Goal: Information Seeking & Learning: Understand process/instructions

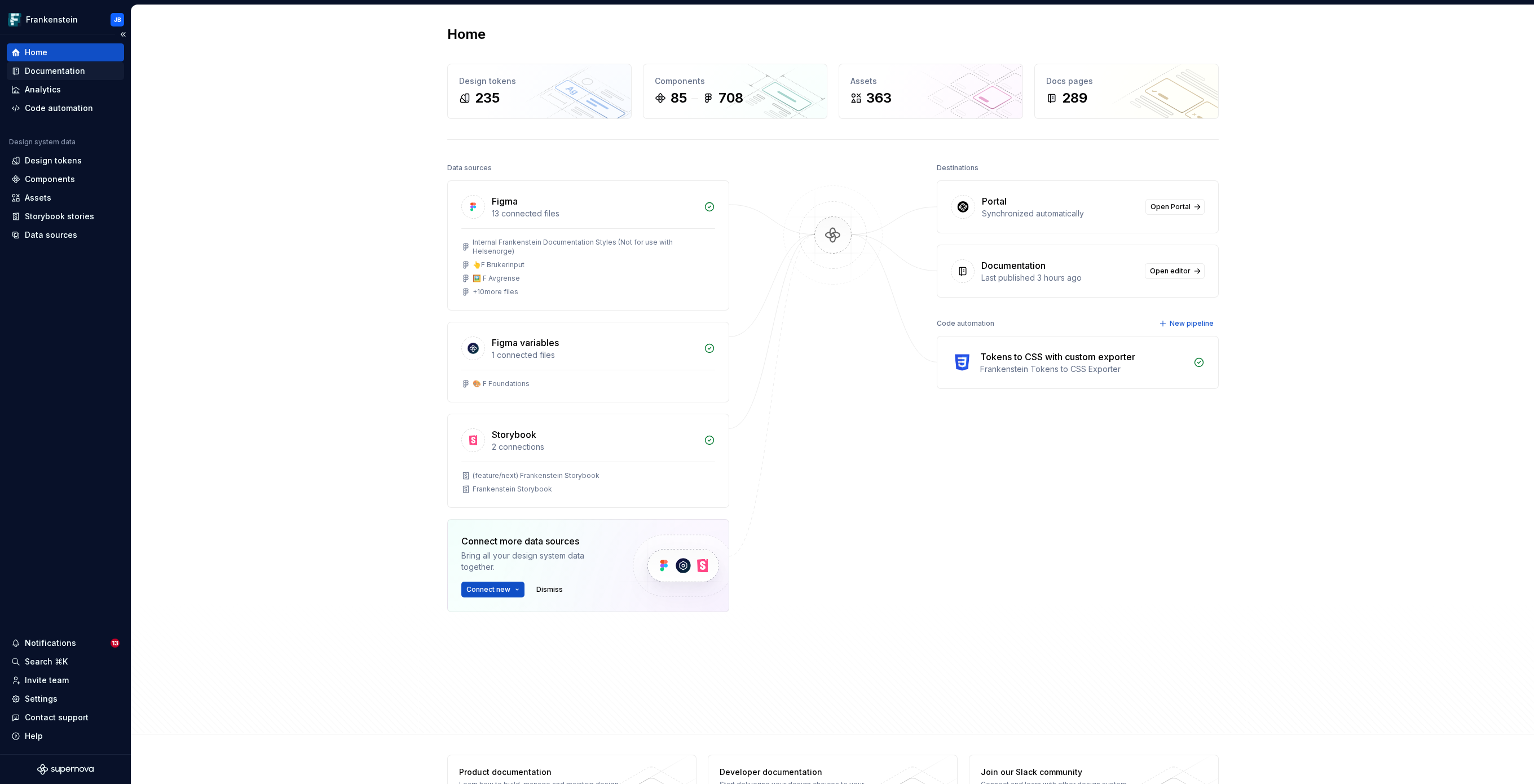
click at [60, 68] on div "Documentation" at bounding box center [55, 71] width 61 height 12
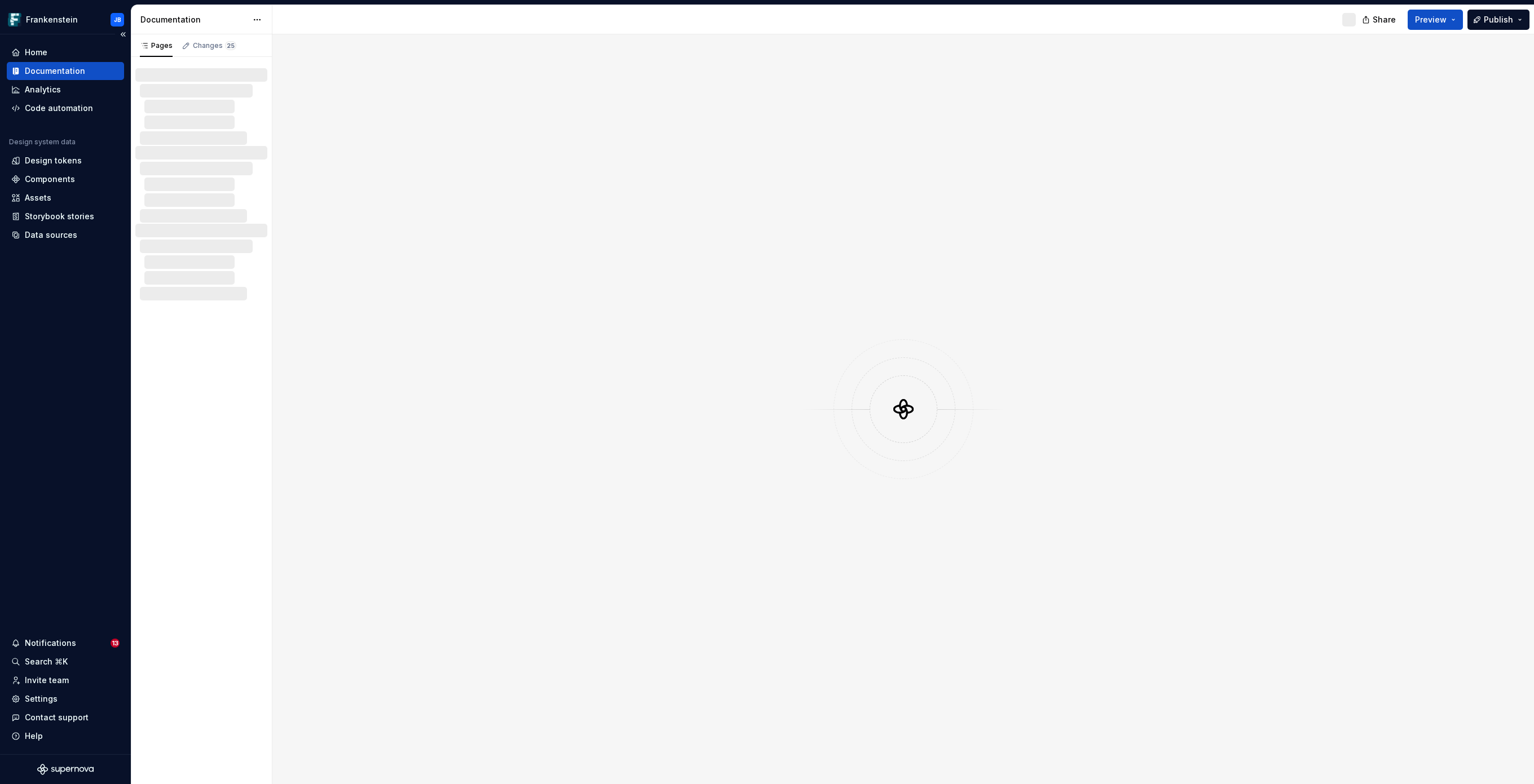
click at [64, 70] on div "Documentation" at bounding box center [55, 71] width 61 height 12
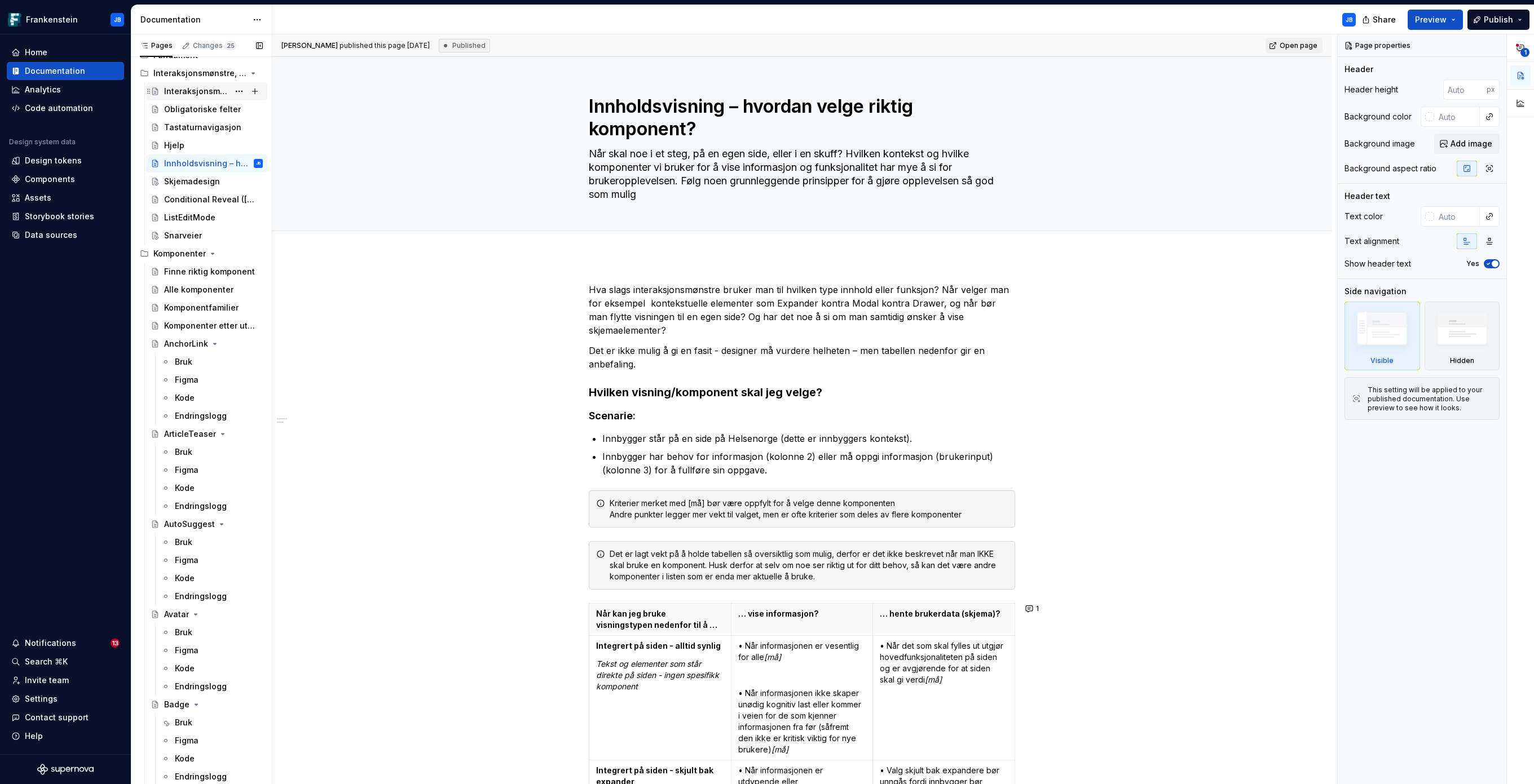
scroll to position [92, 0]
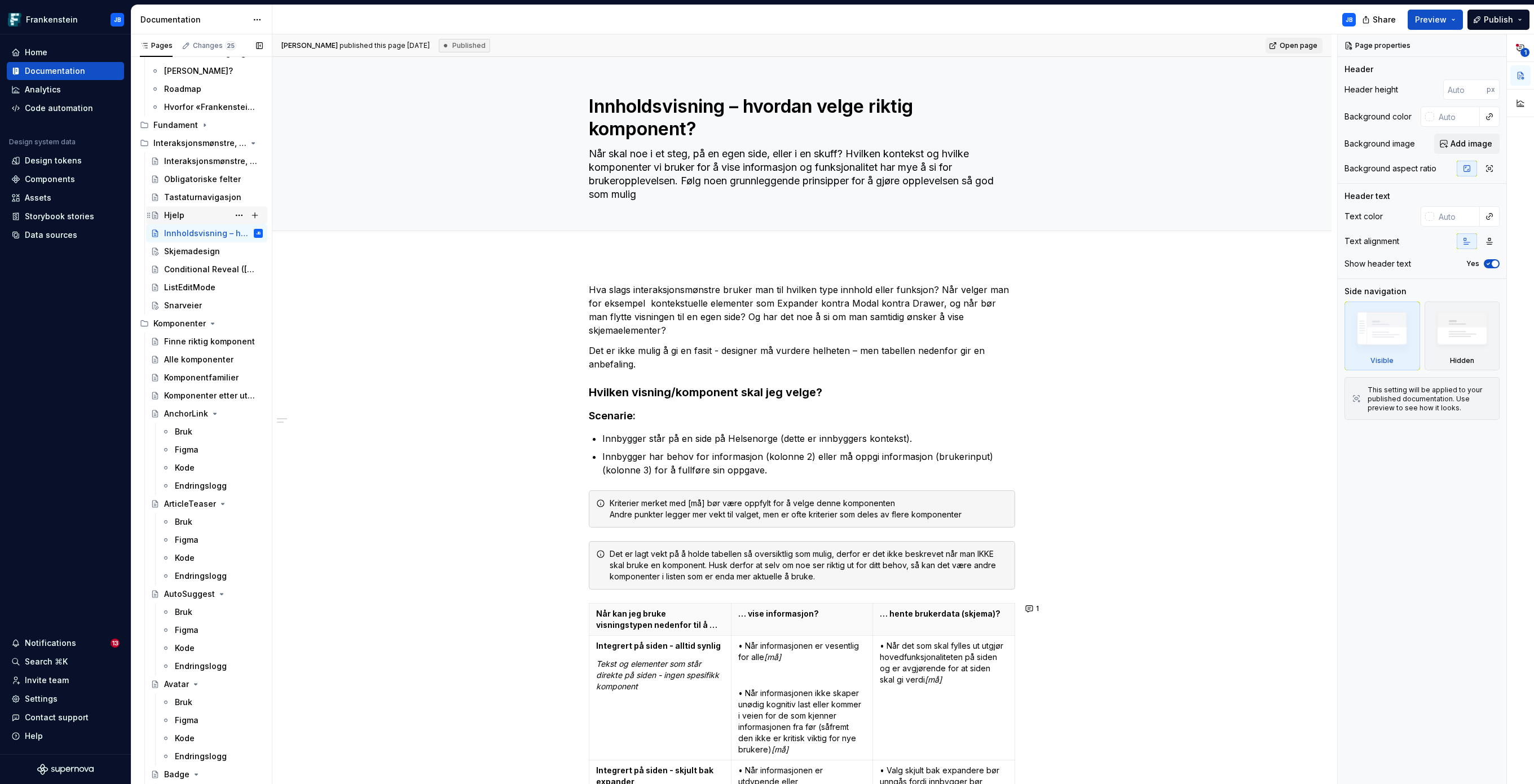
click at [182, 211] on div "Hjelp" at bounding box center [175, 216] width 21 height 12
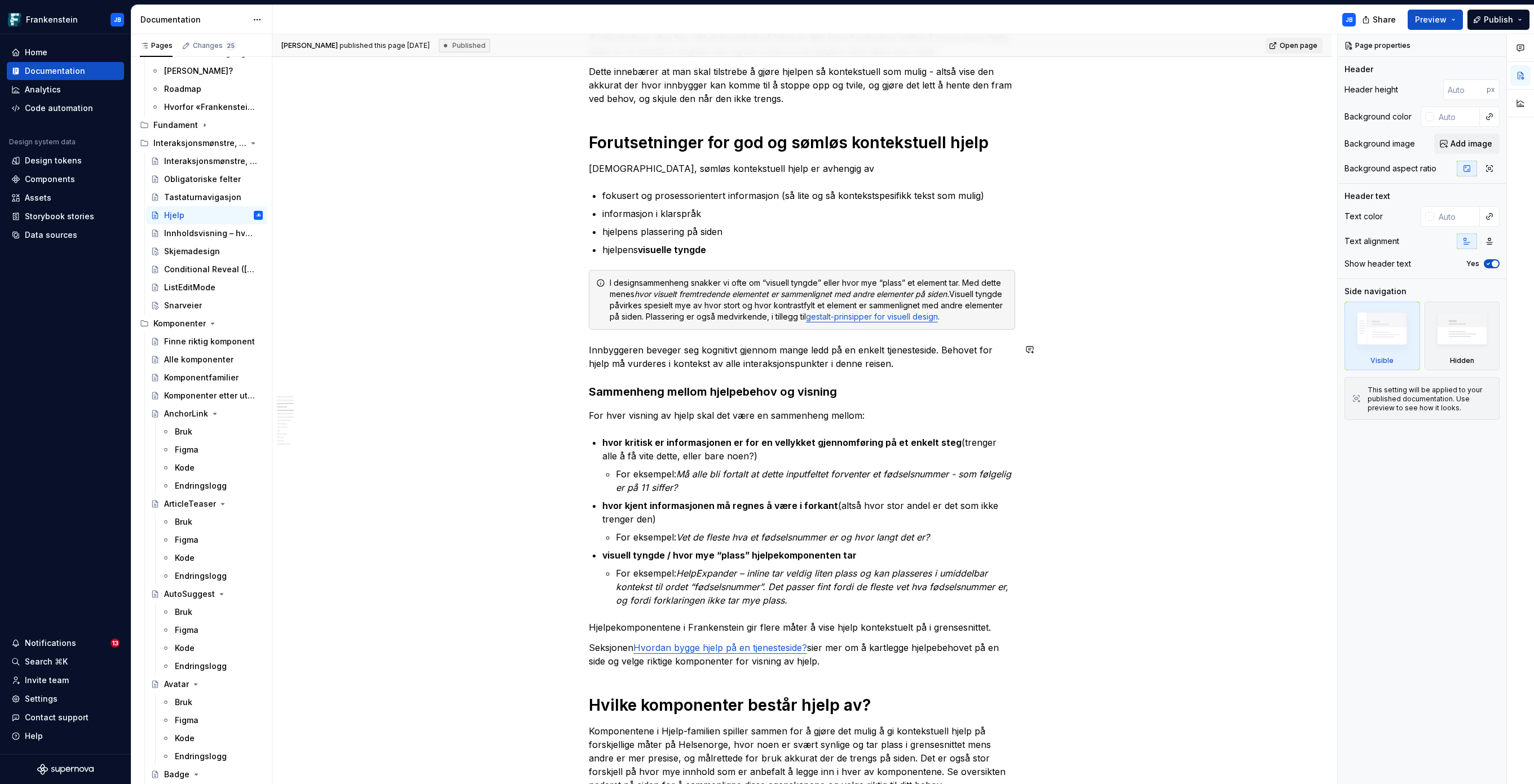
scroll to position [1031, 0]
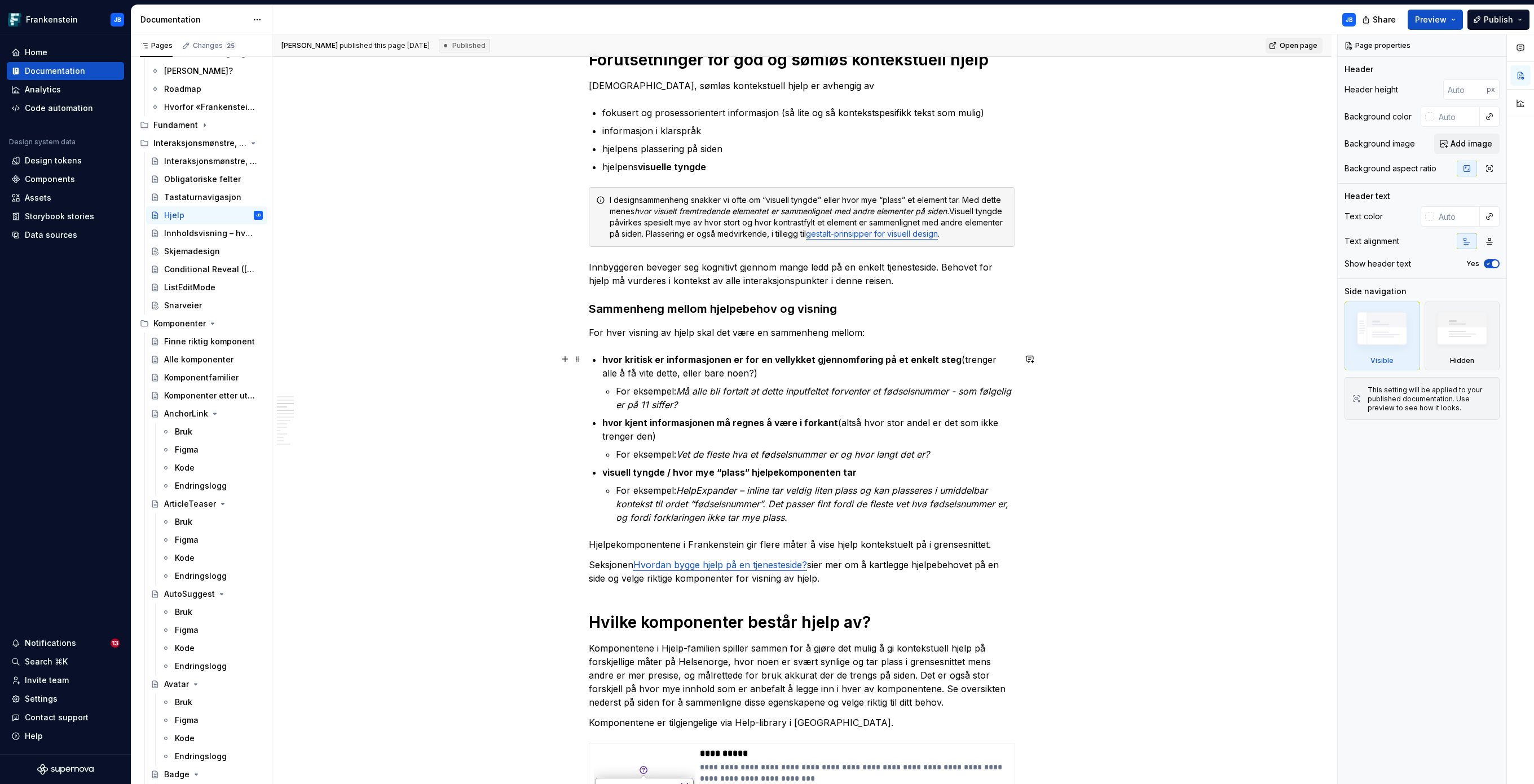
click at [662, 358] on strong "hvor kritisk er informasjonen er for en vellykket gjennomføring på et enkelt st…" at bounding box center [782, 360] width 359 height 12
type textarea "*"
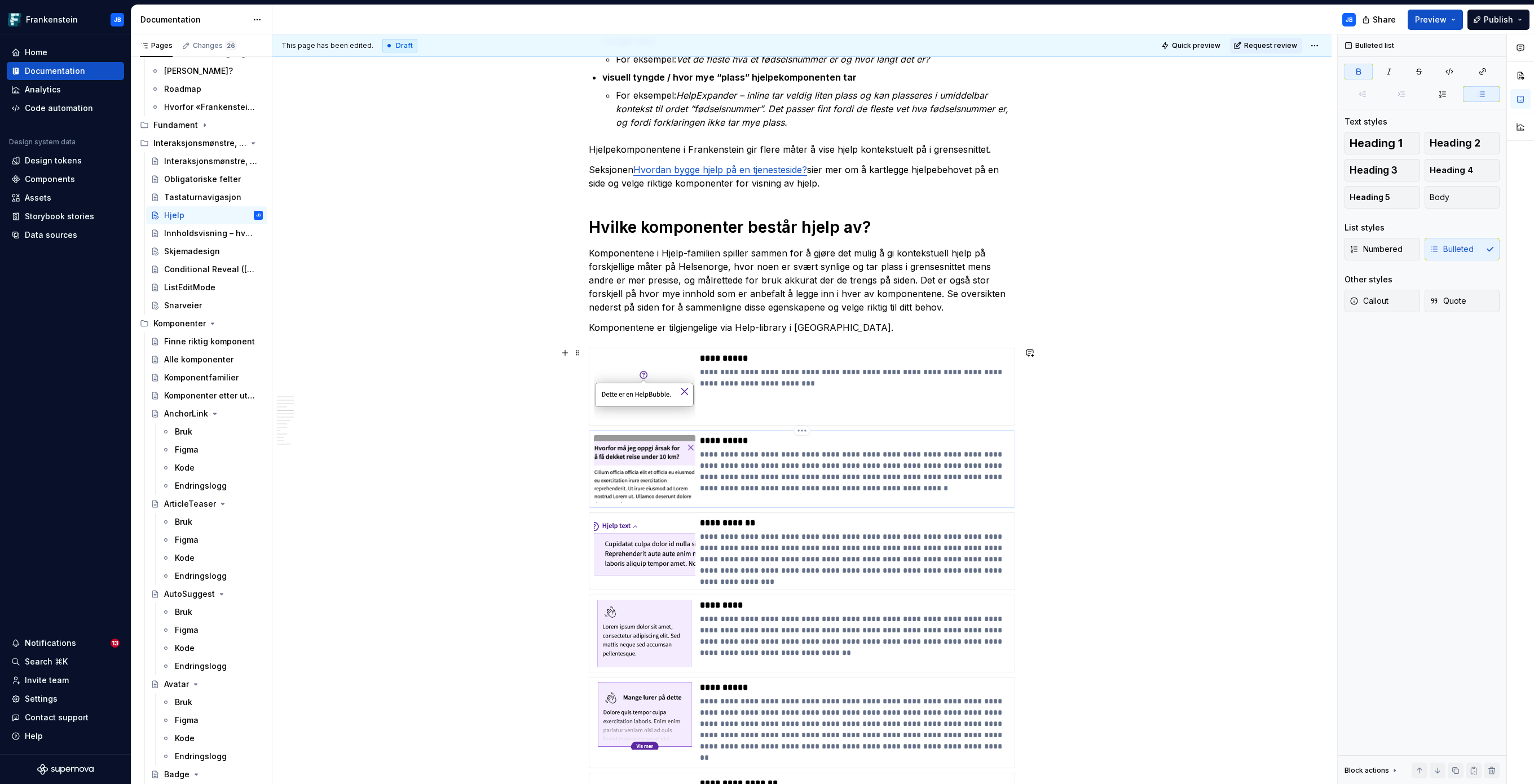
scroll to position [1505, 0]
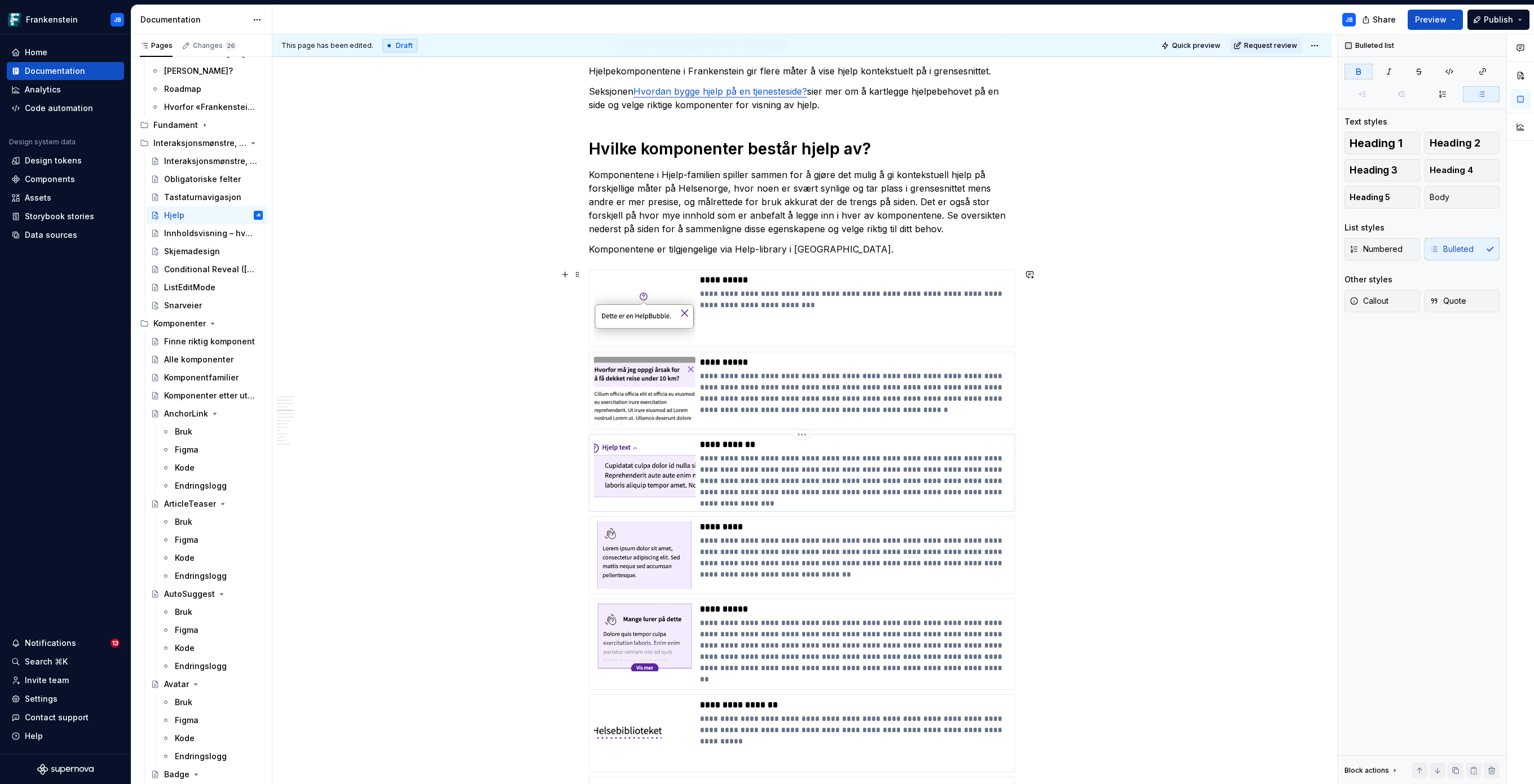
click at [712, 458] on p "**********" at bounding box center [855, 475] width 310 height 45
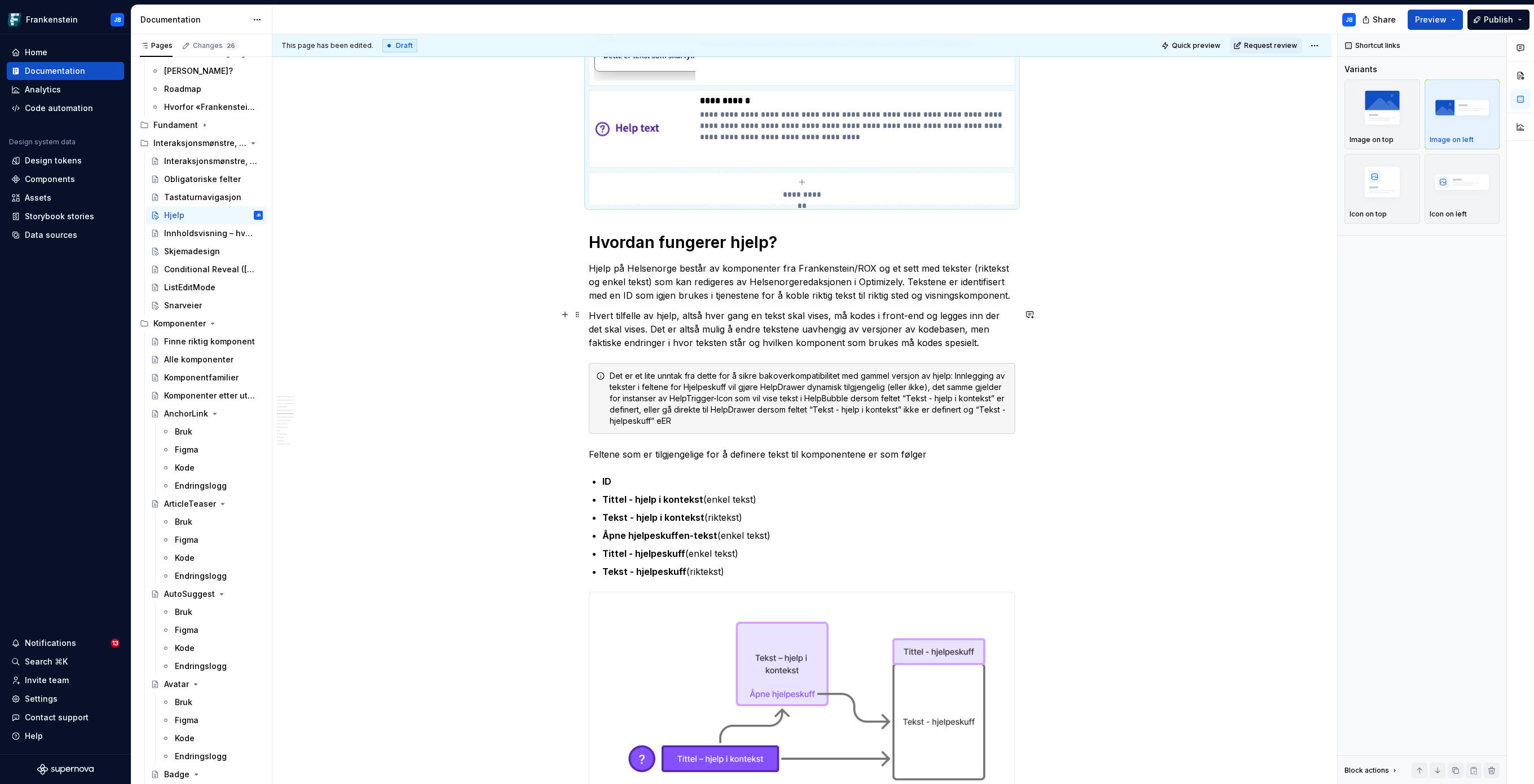
scroll to position [2276, 0]
click at [679, 422] on div "Det er et lite unntak fra dette for å sikre bakoverkompatibilitet med gammel ve…" at bounding box center [809, 397] width 398 height 57
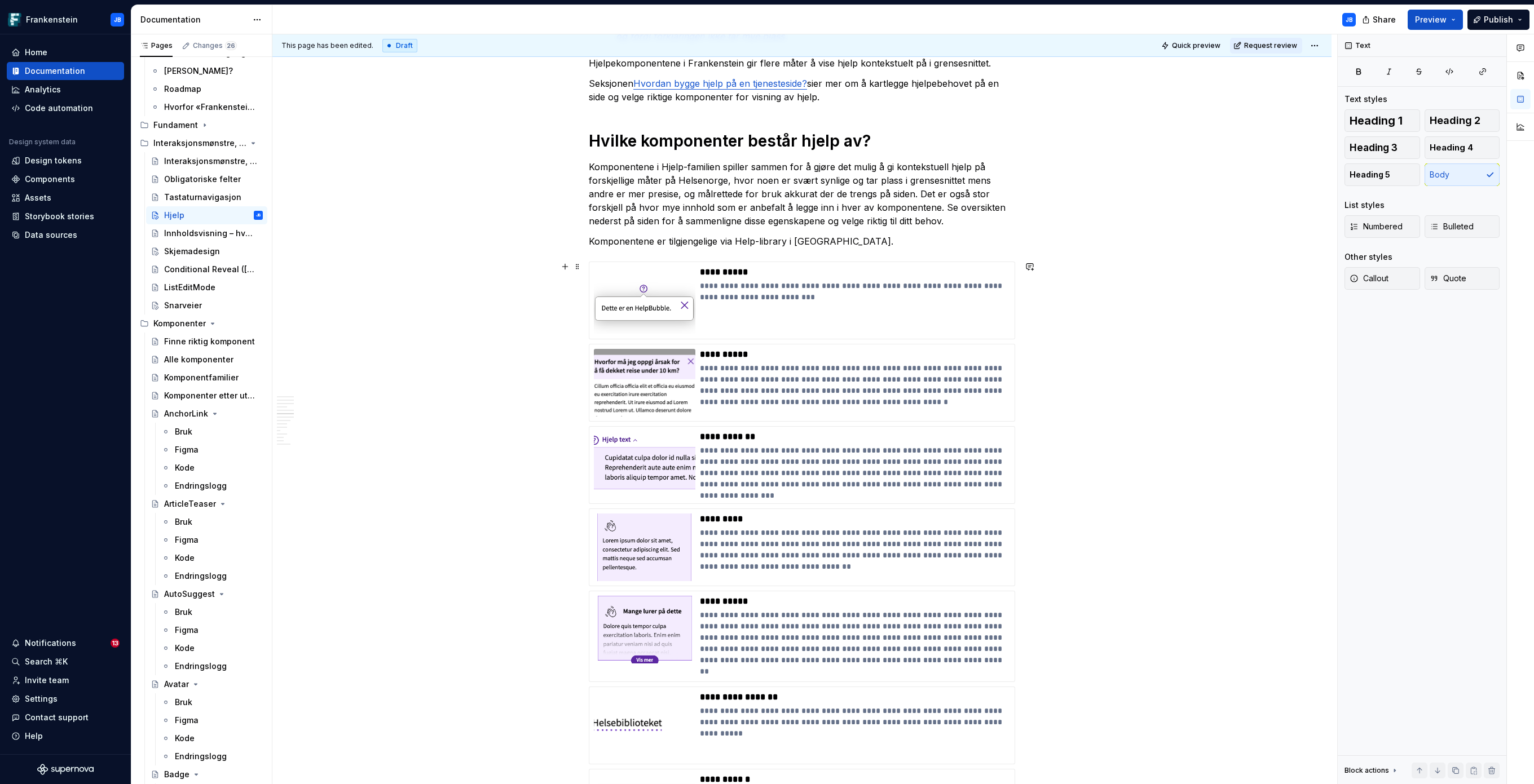
scroll to position [1413, 0]
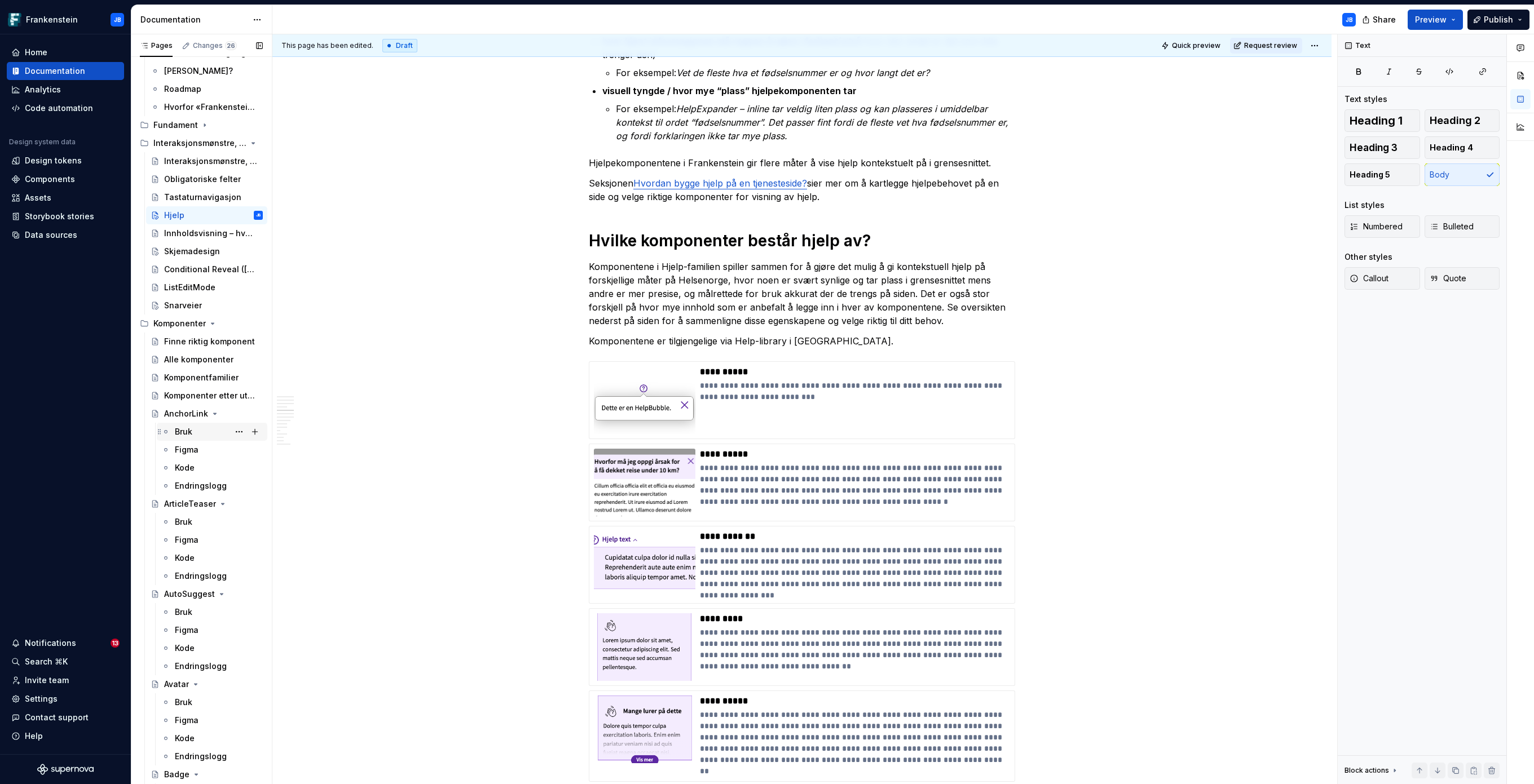
click at [188, 433] on div "Bruk" at bounding box center [183, 432] width 17 height 12
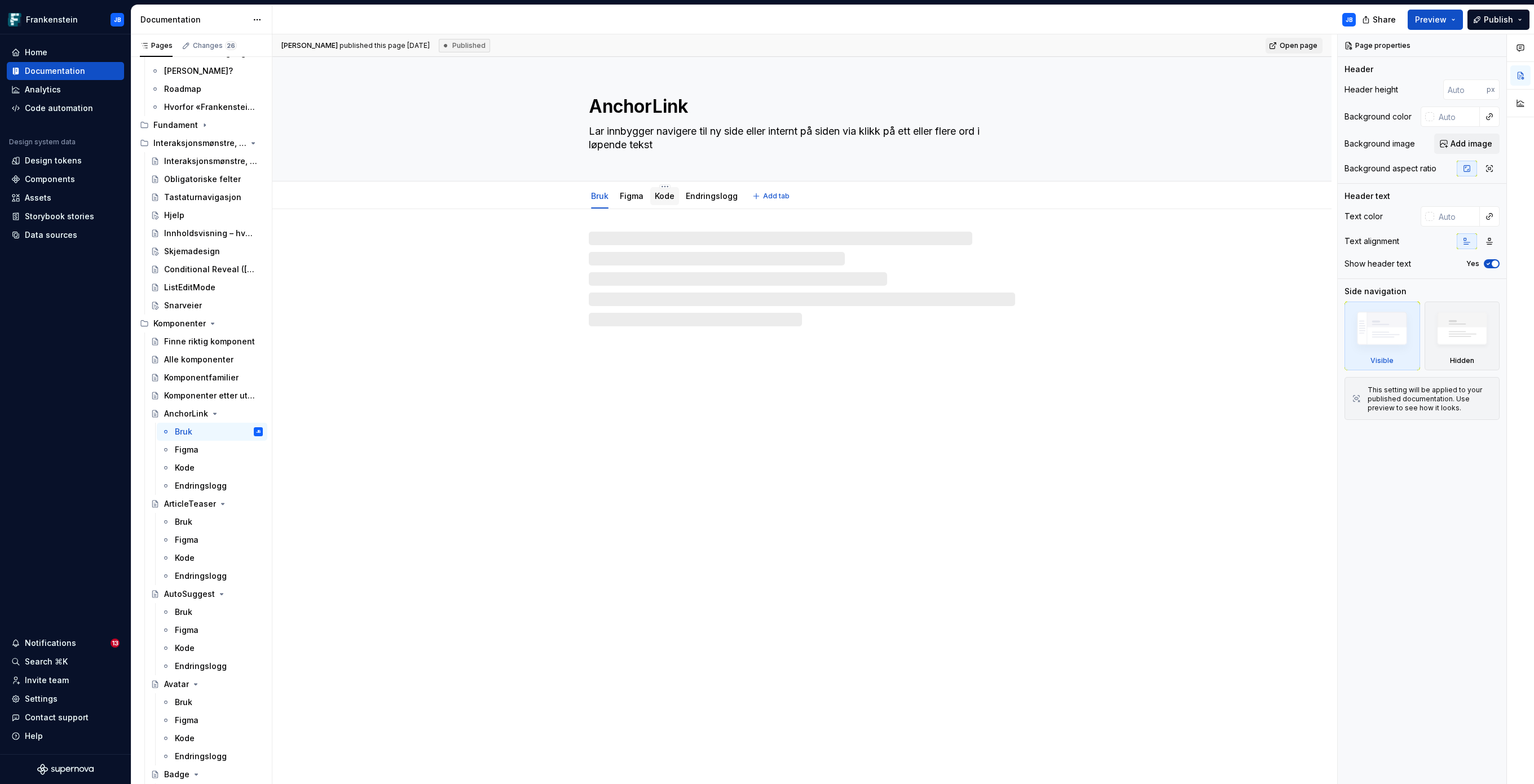
click at [657, 192] on link "Kode" at bounding box center [665, 196] width 20 height 10
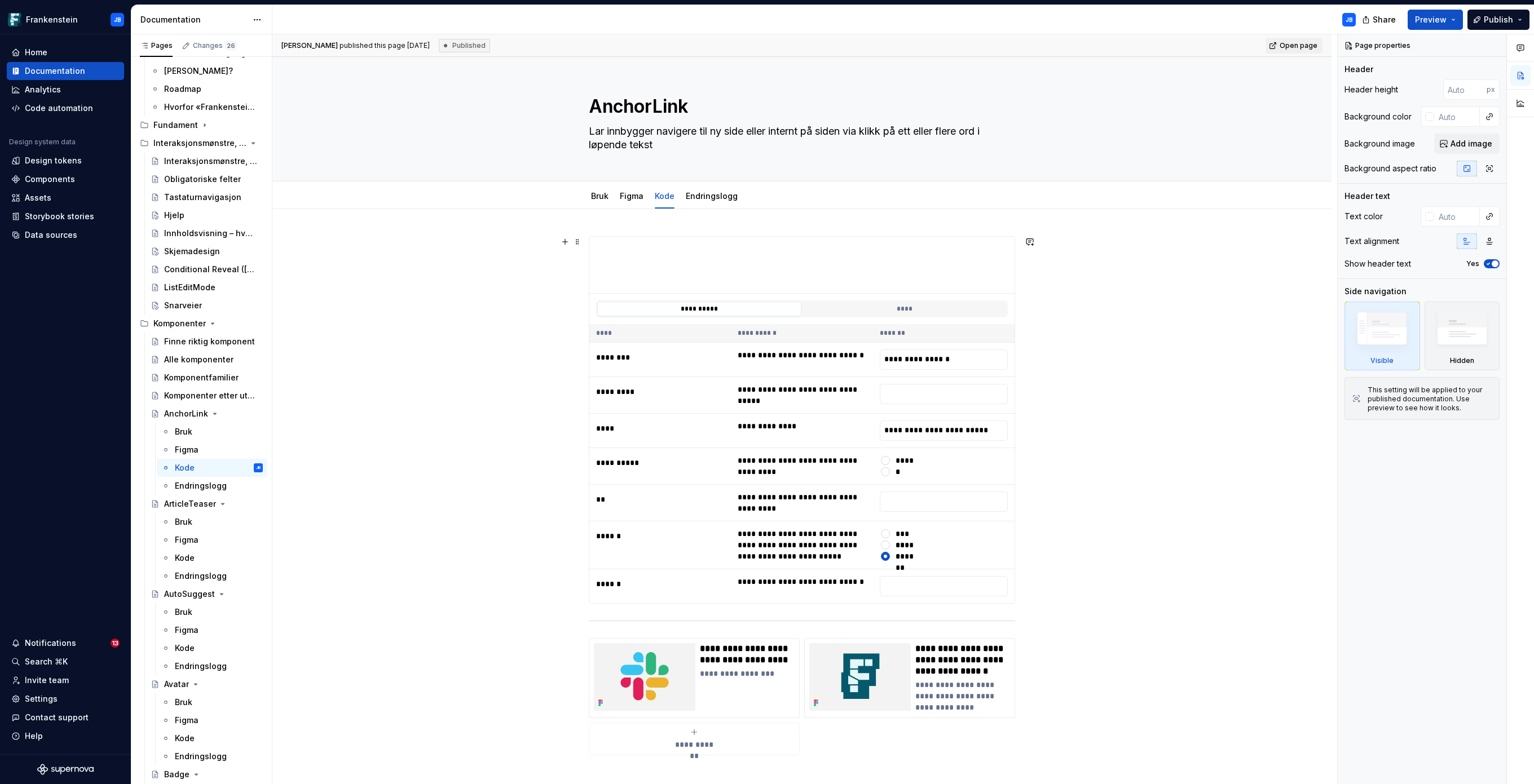
click at [498, 330] on div "**********" at bounding box center [802, 606] width 1059 height 795
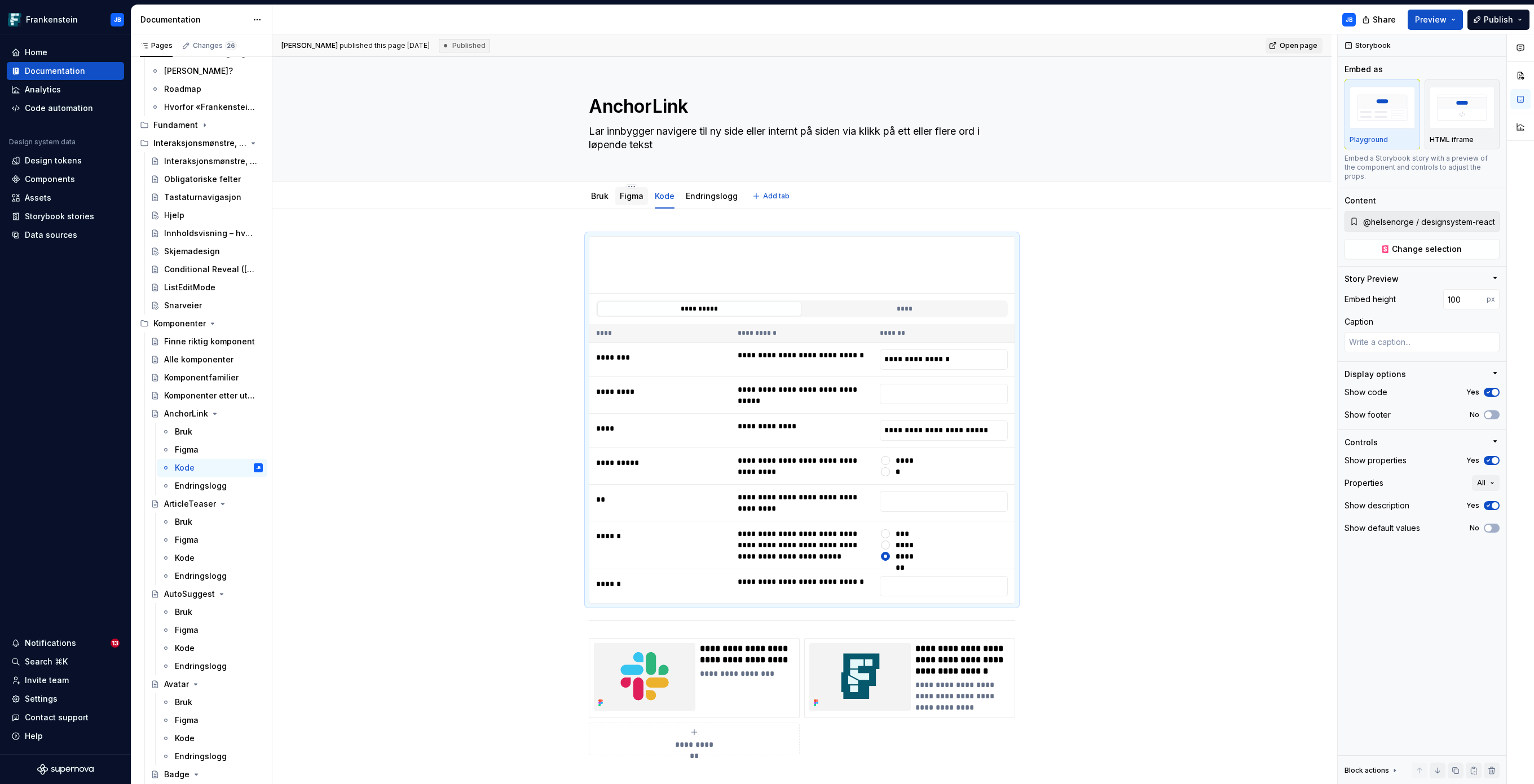
click at [622, 198] on link "Figma" at bounding box center [631, 196] width 24 height 10
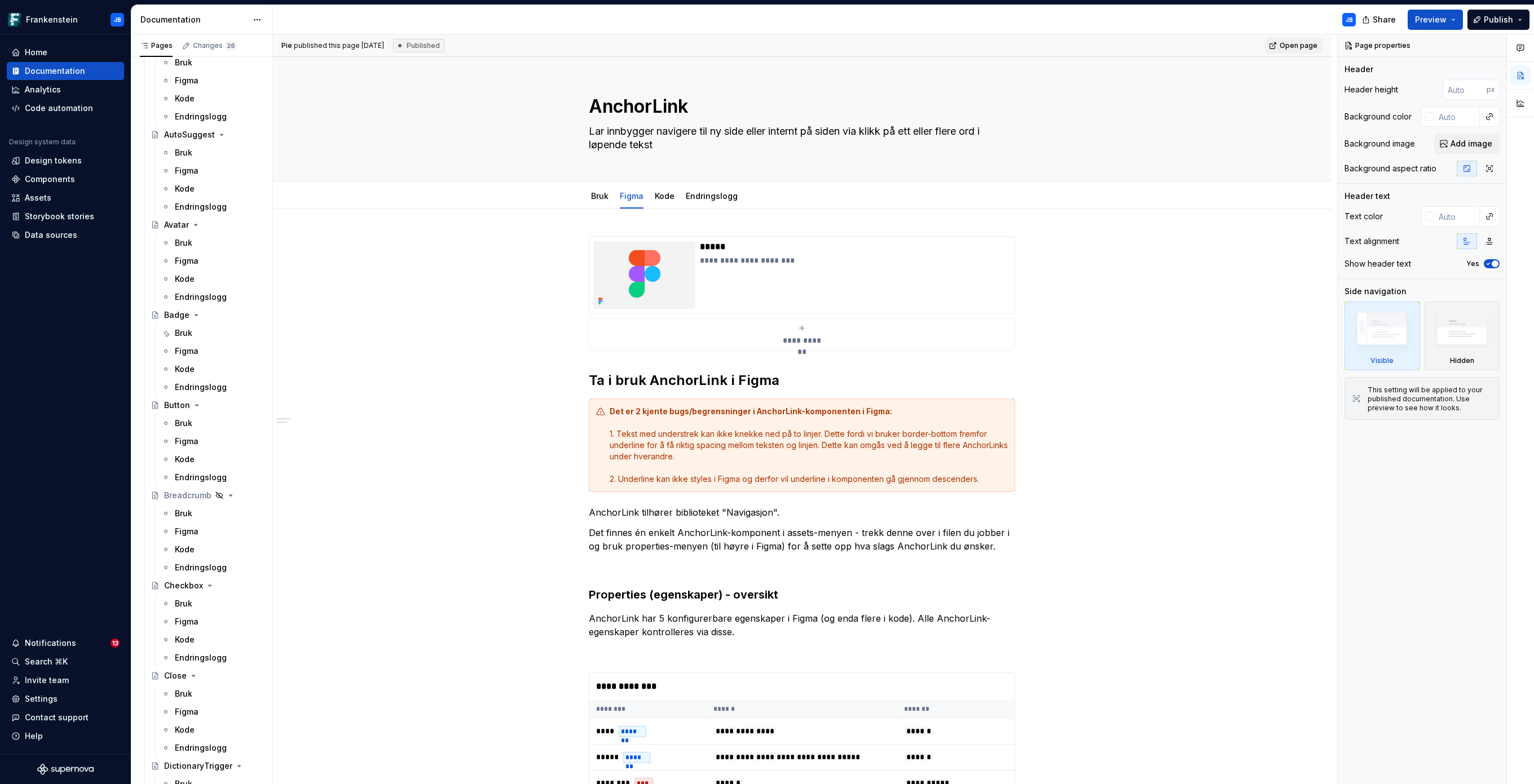
scroll to position [566, 0]
type textarea "*"
